Goal: Transaction & Acquisition: Purchase product/service

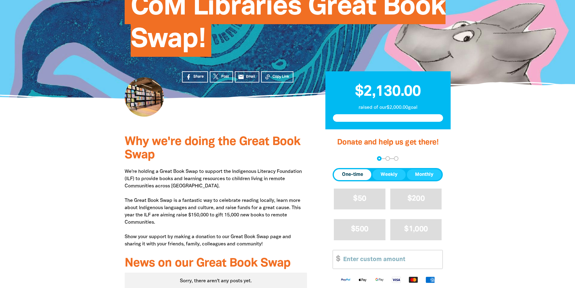
scroll to position [152, 0]
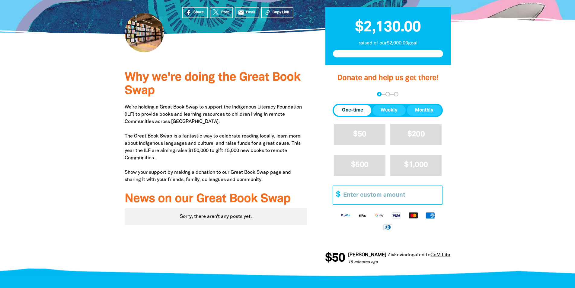
click at [377, 197] on input "Other Amount" at bounding box center [390, 195] width 103 height 18
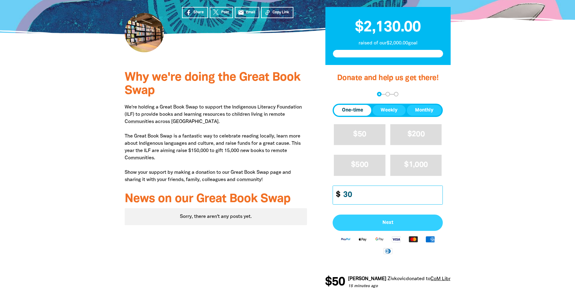
type input "30"
click at [385, 225] on button "Next" at bounding box center [387, 222] width 110 height 16
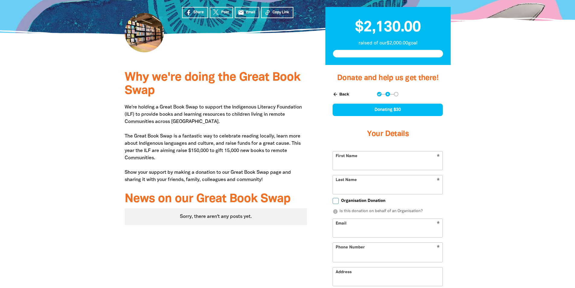
select select "AU"
click at [374, 166] on input "First Name" at bounding box center [388, 160] width 110 height 18
type input "[PERSON_NAME]"
type input "[STREET_ADDRESS][PERSON_NAME]"
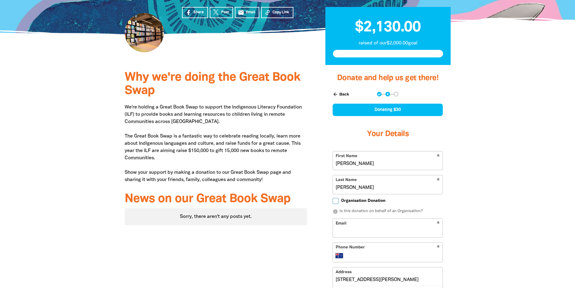
click at [365, 231] on input "Email" at bounding box center [388, 227] width 110 height 18
type input "[EMAIL_ADDRESS][DOMAIN_NAME]"
click at [391, 255] on input "Phone Number" at bounding box center [394, 255] width 92 height 7
type input "0478 890 298"
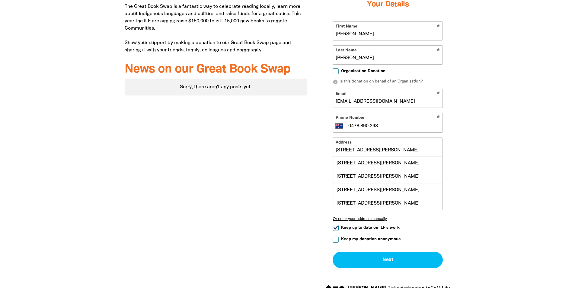
scroll to position [288, 0]
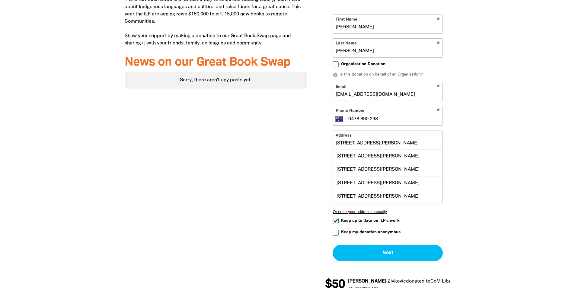
drag, startPoint x: 370, startPoint y: 144, endPoint x: 302, endPoint y: 142, distance: 67.9
click at [303, 142] on div "Why we're doing the Great Book Swap We're holding a Great Book Swap to support …" at bounding box center [287, 114] width 362 height 371
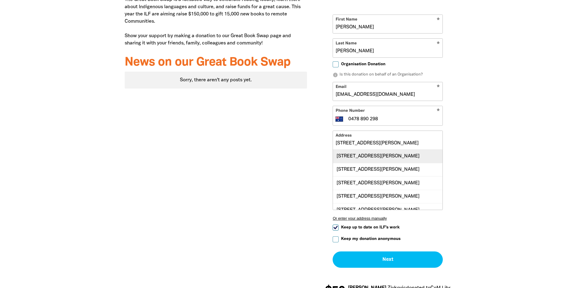
click at [370, 160] on div "[STREET_ADDRESS][PERSON_NAME]" at bounding box center [388, 155] width 110 height 13
type input "[STREET_ADDRESS][PERSON_NAME]"
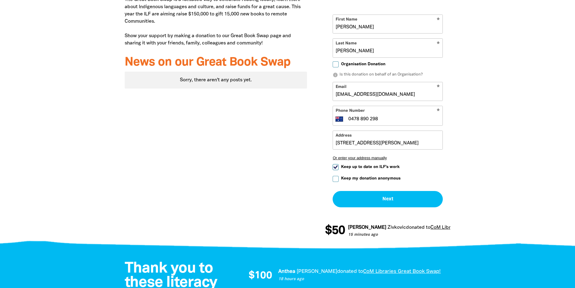
click at [334, 168] on input "Keep up to date on ILF's work" at bounding box center [335, 167] width 6 height 6
checkbox input "false"
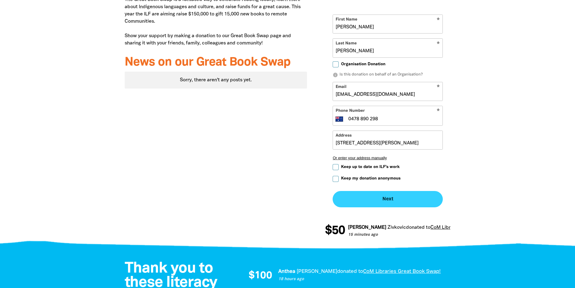
click at [390, 196] on button "Next chevron_right" at bounding box center [387, 199] width 110 height 16
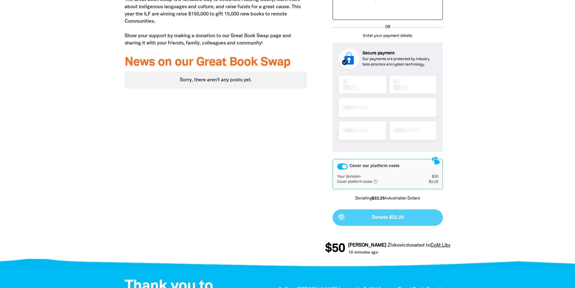
scroll to position [226, 0]
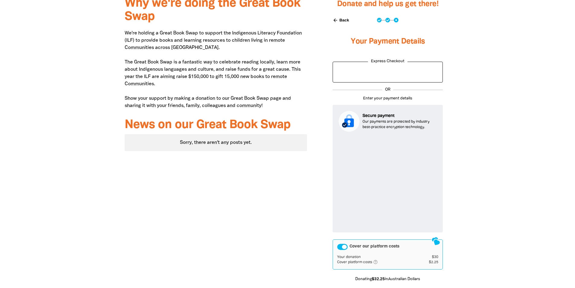
click at [346, 22] on button "arrow_back Back" at bounding box center [340, 20] width 21 height 10
select select "AU"
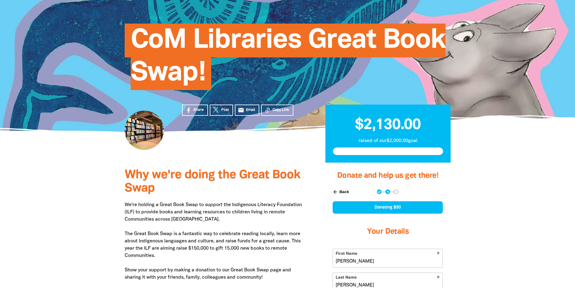
scroll to position [103, 0]
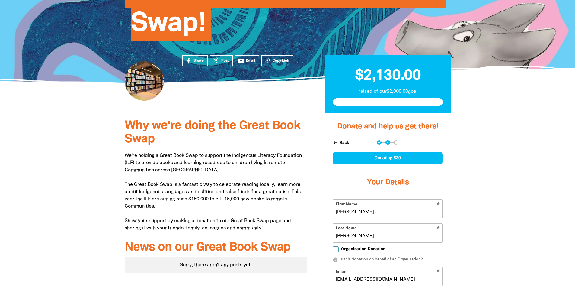
click at [344, 141] on button "arrow_back Back" at bounding box center [340, 142] width 21 height 10
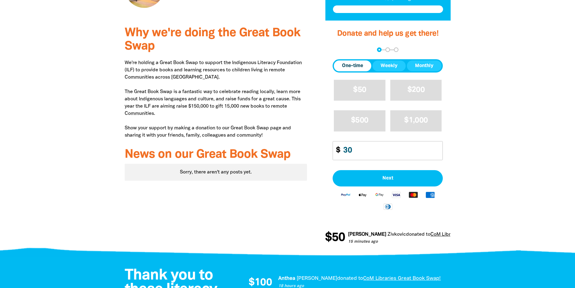
scroll to position [226, 0]
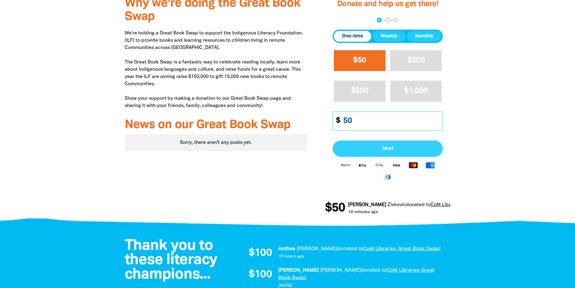
type input "50"
click at [384, 147] on span "Next" at bounding box center [387, 148] width 97 height 5
select select "AU"
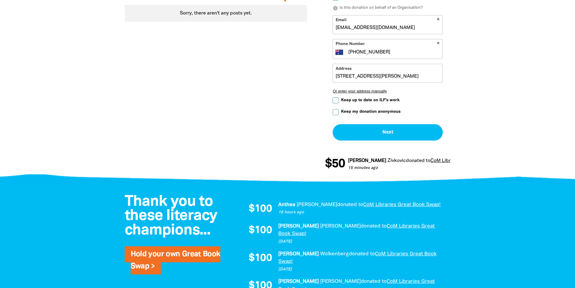
scroll to position [361, 0]
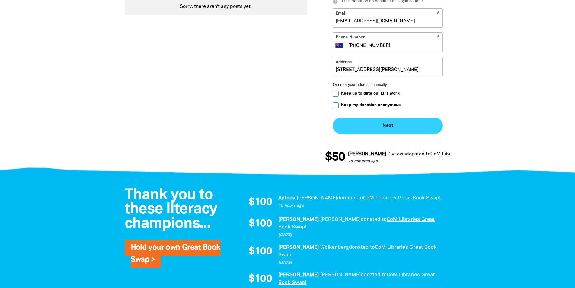
click at [392, 126] on button "Next chevron_right" at bounding box center [387, 125] width 110 height 16
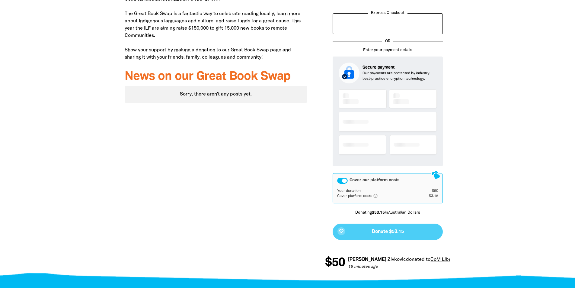
scroll to position [226, 0]
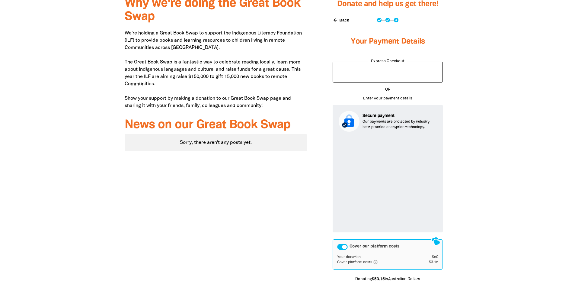
click at [339, 246] on div "Cover our platform costs" at bounding box center [342, 246] width 11 height 6
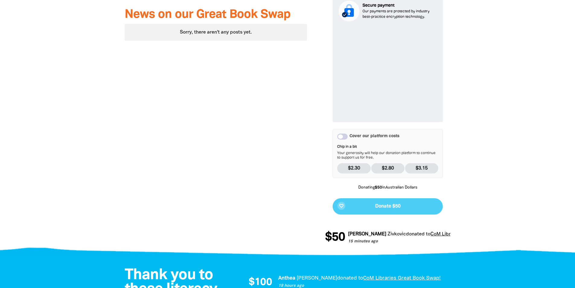
scroll to position [340, 0]
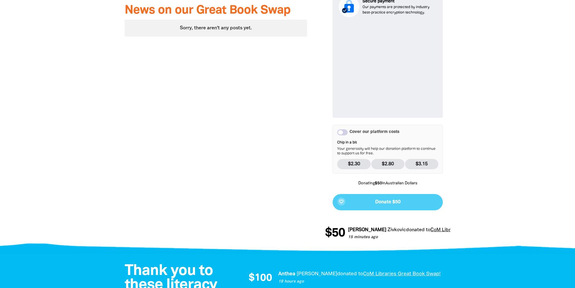
click at [345, 130] on div "Cover our platform costs" at bounding box center [342, 132] width 11 height 6
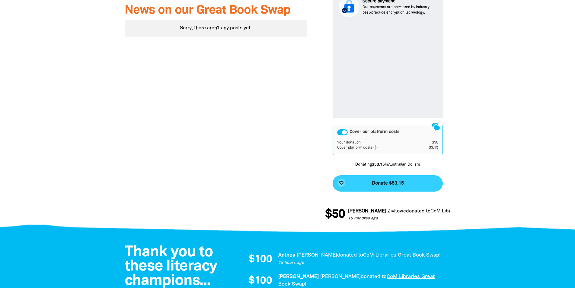
click at [382, 182] on span "Donate $53.15" at bounding box center [388, 183] width 32 height 5
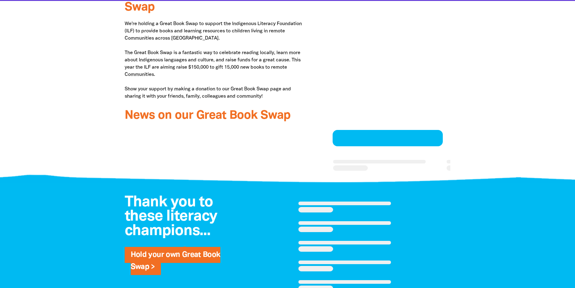
scroll to position [227, 0]
